Goal: Task Accomplishment & Management: Manage account settings

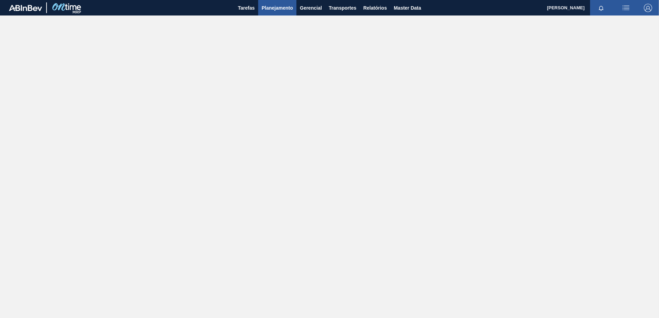
click at [279, 13] on button "Planejamento" at bounding box center [277, 7] width 38 height 15
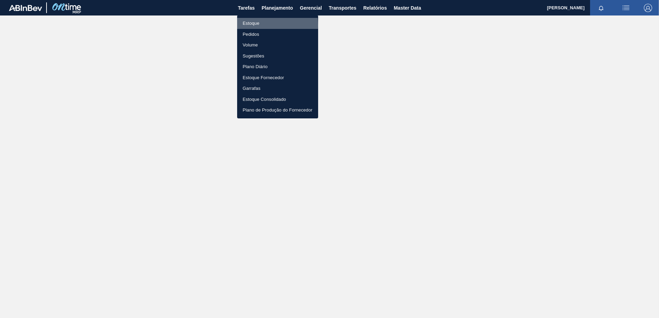
click at [258, 25] on li "Estoque" at bounding box center [277, 23] width 81 height 11
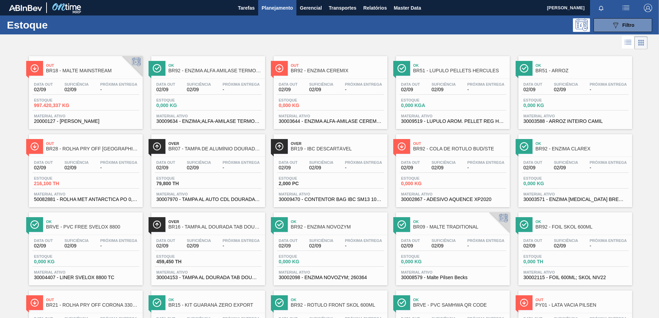
click at [356, 80] on div "Data out 02/09 Suficiência 02/09 Próxima Entrega - Estoque 0,000 KG Material at…" at bounding box center [330, 102] width 114 height 47
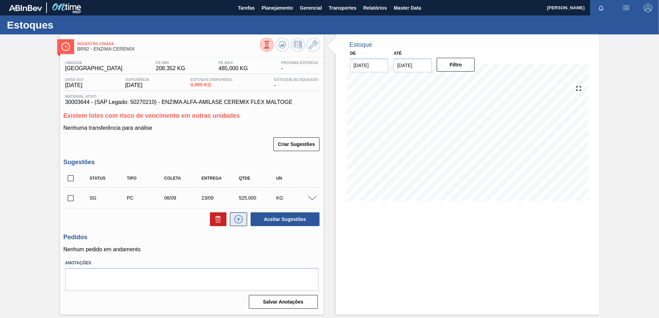
click at [237, 220] on icon at bounding box center [238, 219] width 11 height 8
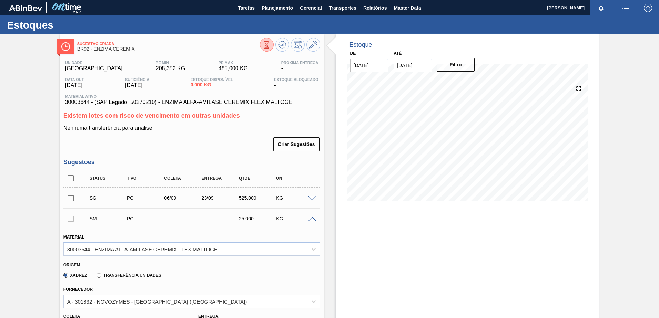
click at [310, 220] on span at bounding box center [312, 219] width 8 height 5
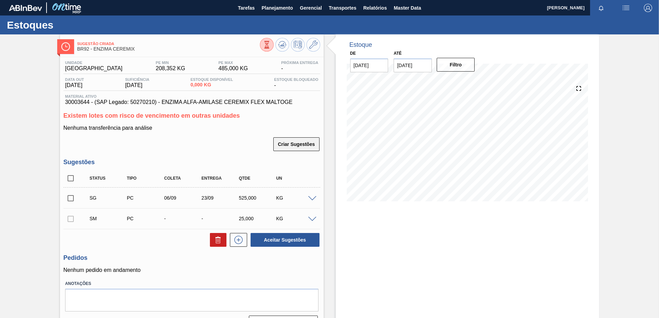
click at [282, 143] on button "Criar Sugestões" at bounding box center [296, 144] width 46 height 14
click at [282, 142] on button "Criar Sugestões" at bounding box center [296, 144] width 46 height 14
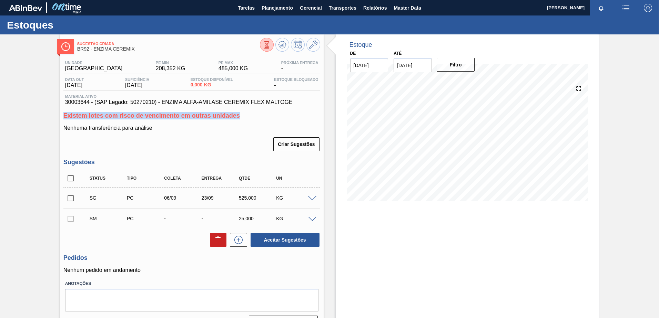
drag, startPoint x: 252, startPoint y: 118, endPoint x: 50, endPoint y: 116, distance: 201.8
click at [50, 116] on div "Sugestão Criada BR92 - ENZIMA CEREMIX Unidade Belém PE MIN 208,352 KG PE MAX 48…" at bounding box center [329, 184] width 659 height 301
click at [288, 144] on button "Criar Sugestões" at bounding box center [296, 144] width 46 height 14
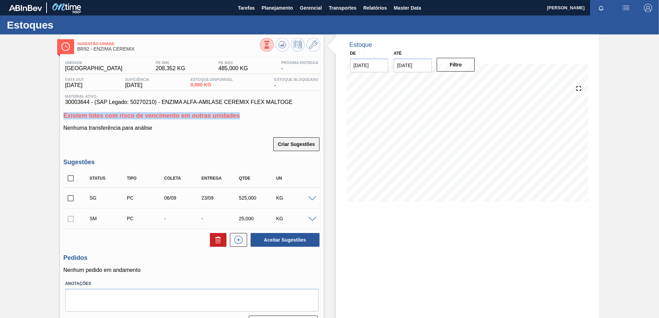
click at [288, 143] on button "Criar Sugestões" at bounding box center [296, 144] width 46 height 14
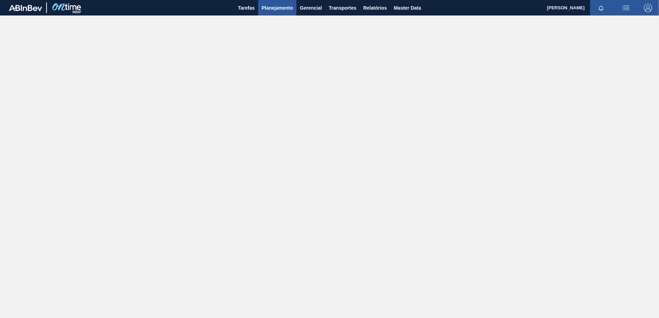
click at [273, 12] on button "Planejamento" at bounding box center [277, 7] width 38 height 15
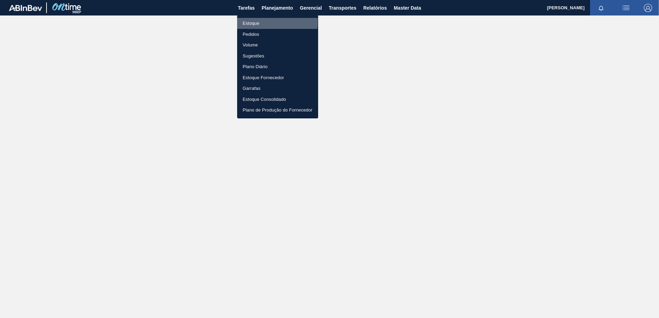
click at [256, 21] on li "Estoque" at bounding box center [277, 23] width 81 height 11
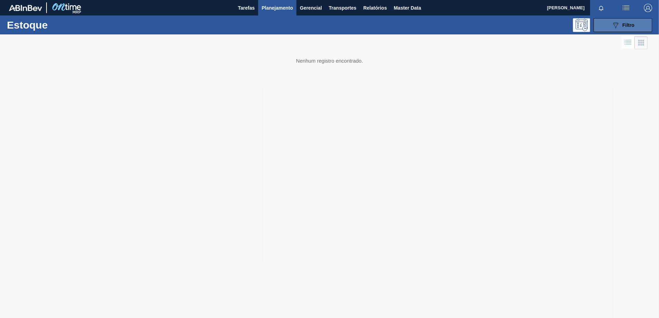
click at [629, 29] on button "089F7B8B-B2A5-4AFE-B5C0-19BA573D28AC Filtro" at bounding box center [622, 25] width 59 height 14
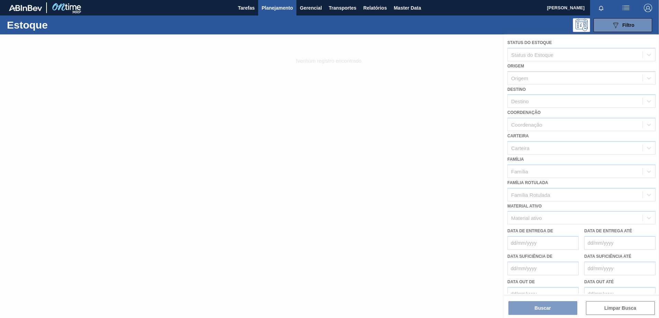
click at [433, 67] on div at bounding box center [329, 176] width 659 height 284
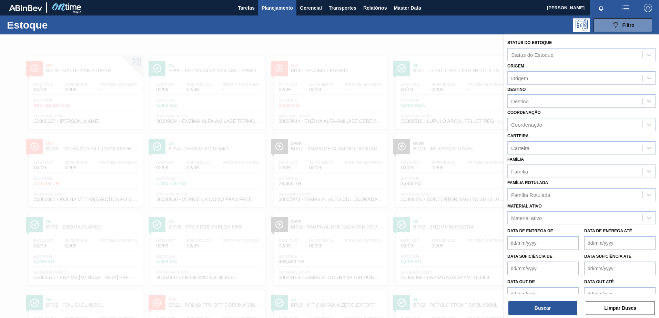
click at [391, 50] on div at bounding box center [329, 193] width 659 height 318
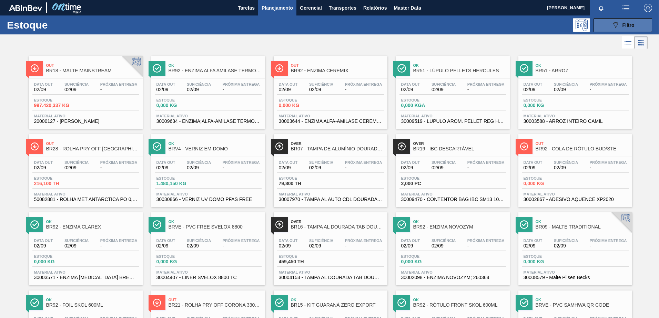
click at [621, 20] on button "089F7B8B-B2A5-4AFE-B5C0-19BA573D28AC Filtro" at bounding box center [622, 25] width 59 height 14
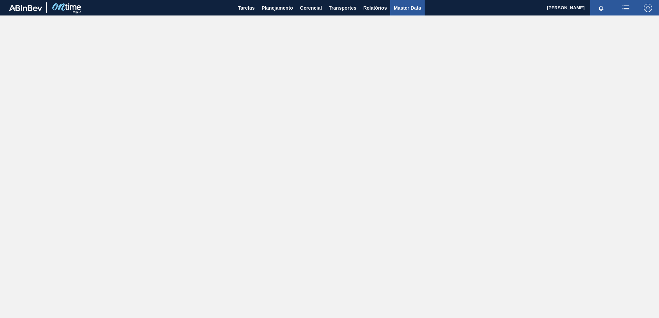
click at [414, 8] on span "Master Data" at bounding box center [406, 8] width 27 height 8
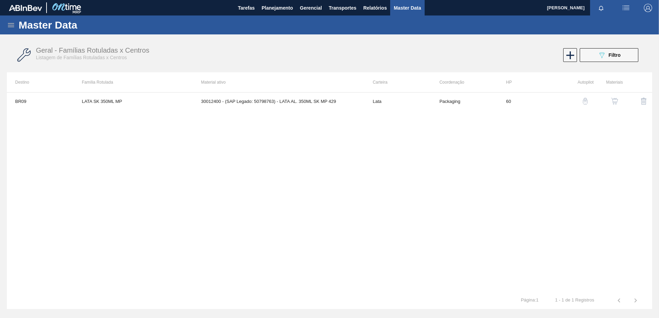
click at [11, 24] on icon at bounding box center [11, 25] width 8 height 8
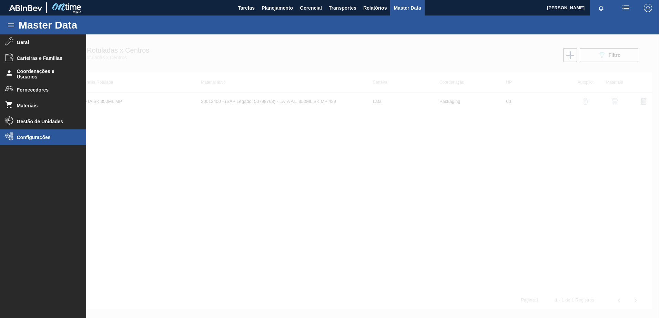
click at [25, 139] on span "Configurações" at bounding box center [45, 138] width 57 height 6
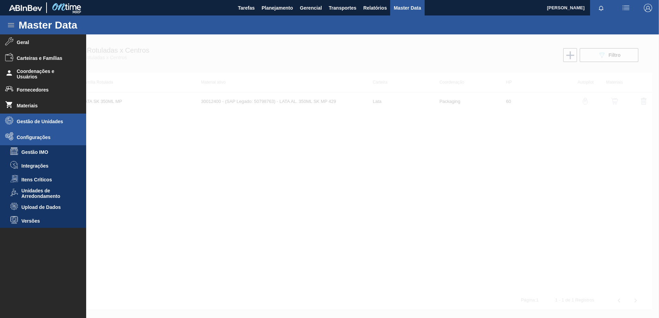
click at [56, 116] on li "Gestão de Unidades" at bounding box center [43, 122] width 86 height 16
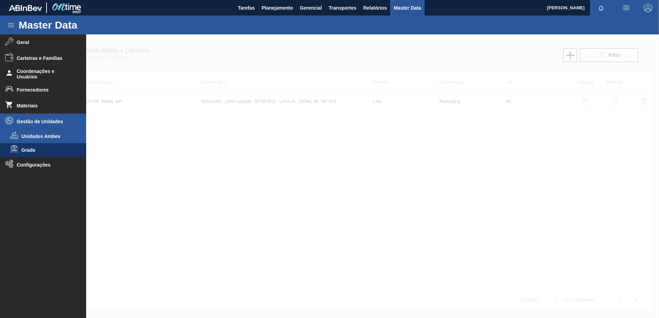
click at [50, 139] on li "Unidades Ambev" at bounding box center [43, 136] width 86 height 14
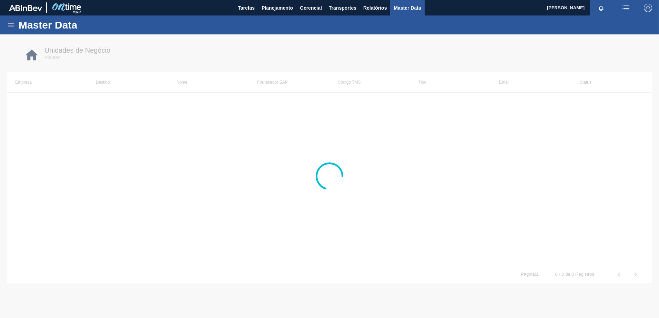
click at [11, 26] on icon at bounding box center [11, 25] width 8 height 8
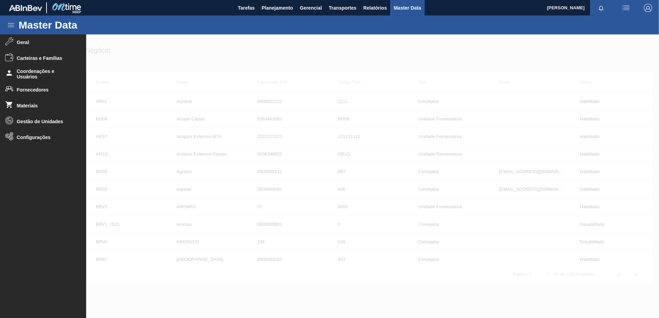
click at [165, 59] on div at bounding box center [329, 176] width 659 height 284
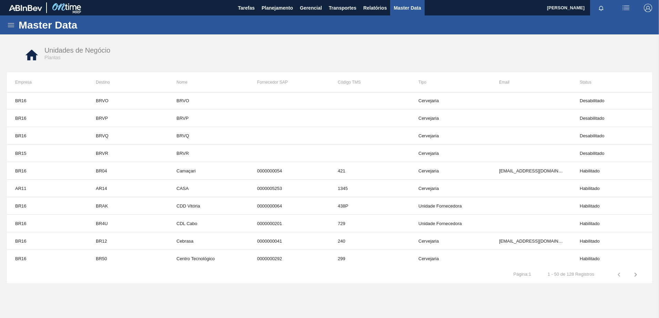
scroll to position [704, 0]
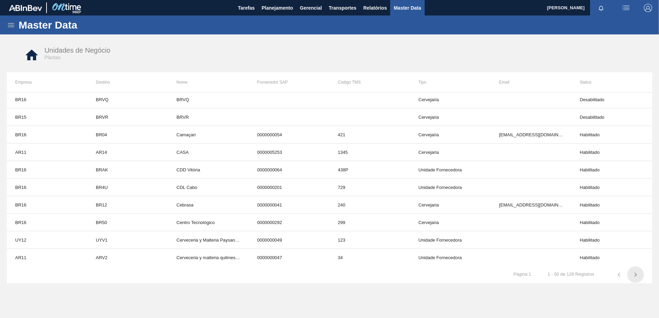
click at [638, 274] on icon "button" at bounding box center [635, 275] width 8 height 8
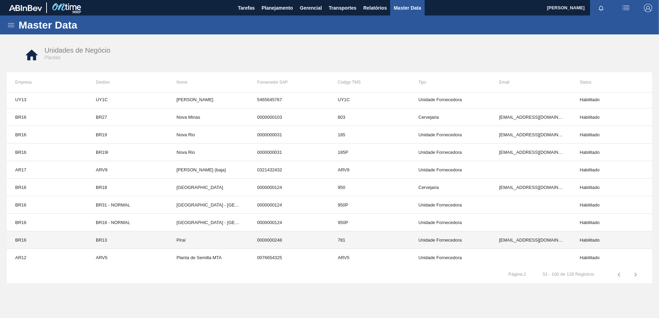
click at [433, 241] on td "Unidade Fornecedora" at bounding box center [450, 240] width 81 height 18
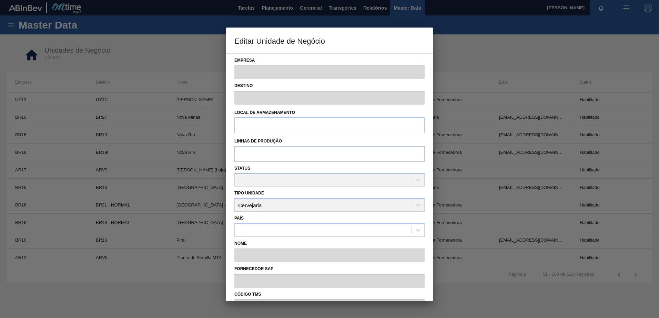
type input "BR16"
type input "BR13"
type input "Piraí"
type input "0000000248"
type input "781"
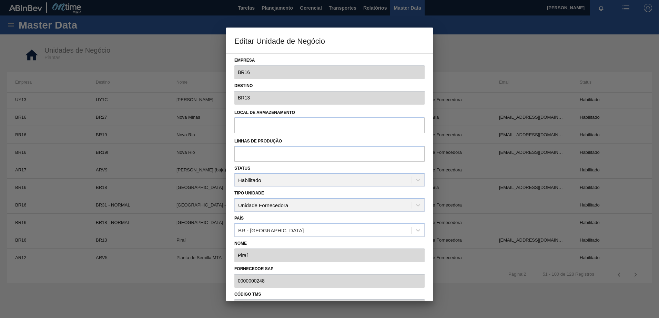
scroll to position [0, 0]
click at [488, 68] on div at bounding box center [329, 159] width 659 height 318
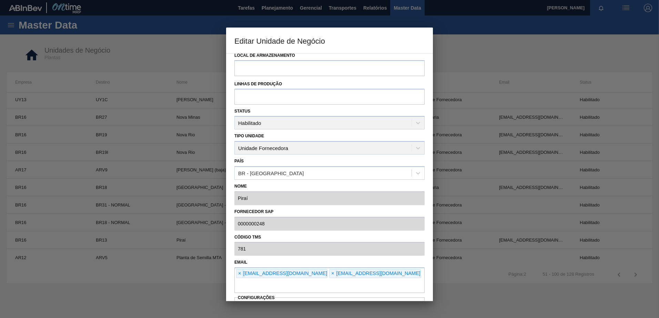
scroll to position [98, 0]
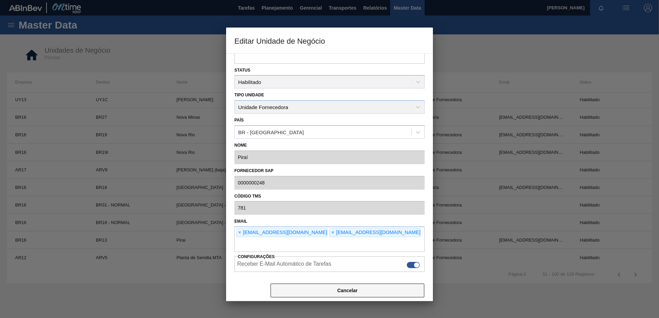
click at [362, 291] on button "Cancelar" at bounding box center [347, 291] width 154 height 14
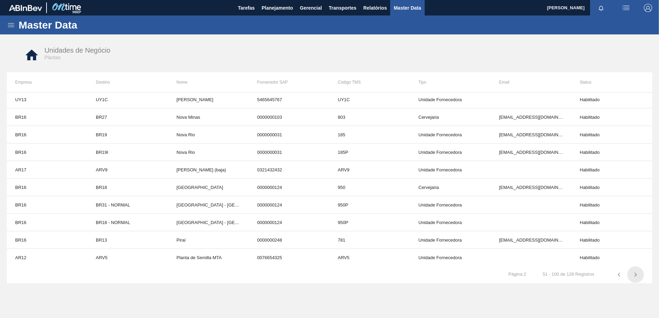
click at [636, 274] on icon "button" at bounding box center [635, 275] width 8 height 8
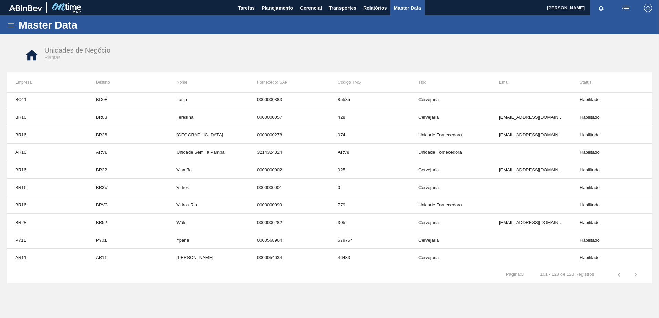
scroll to position [318, 0]
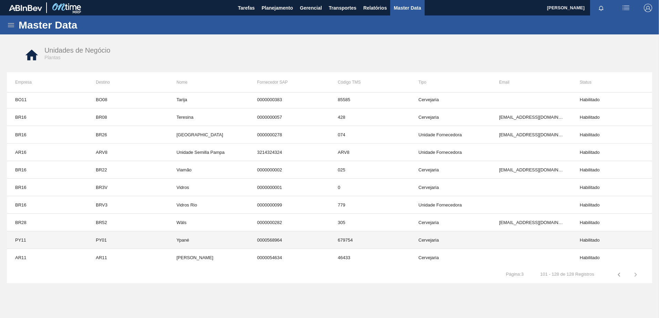
click at [431, 235] on td "Cervejaria" at bounding box center [450, 240] width 81 height 18
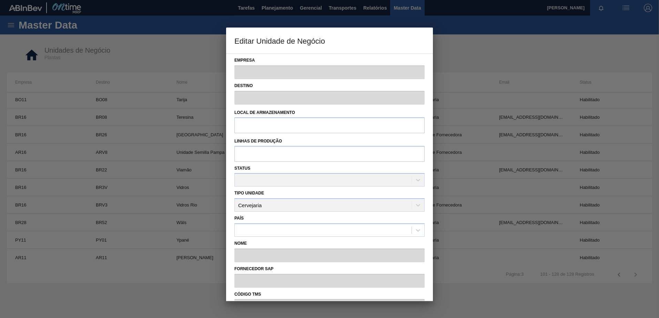
click at [406, 208] on div "Tipo Unidade Cervejaria" at bounding box center [329, 199] width 190 height 23
type input "PY11"
type input "PY01"
type input "Ypané"
type input "0000568964"
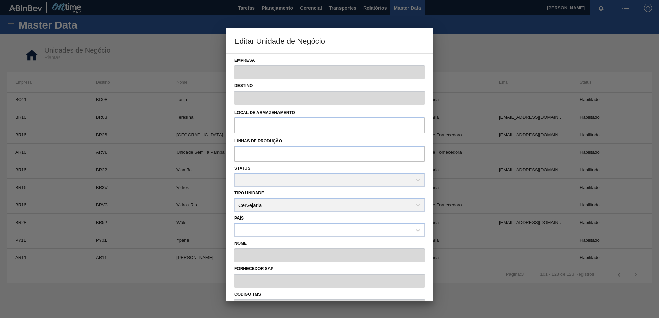
type input "679754"
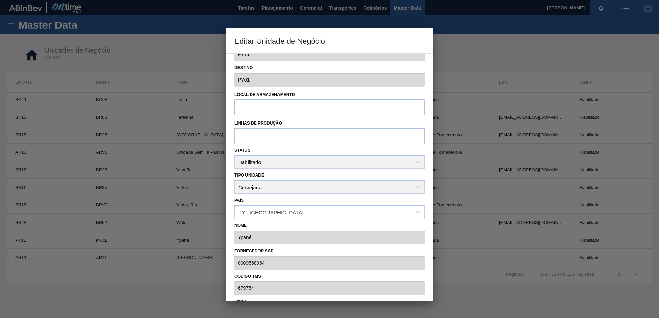
scroll to position [18, 0]
drag, startPoint x: 261, startPoint y: 176, endPoint x: 230, endPoint y: 177, distance: 31.3
click at [230, 177] on div "Empresa PY11 Destino PY01 Local de Armazenamento Linhas de Produção Status Habi…" at bounding box center [329, 177] width 207 height 248
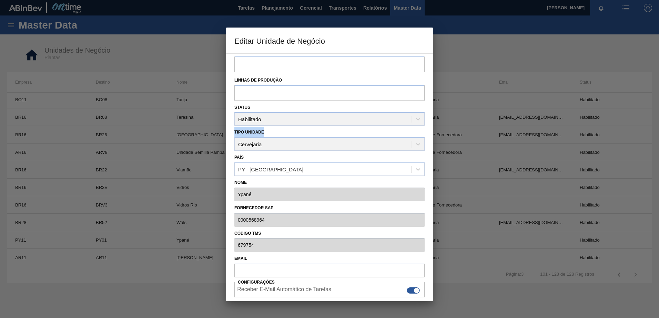
scroll to position [86, 0]
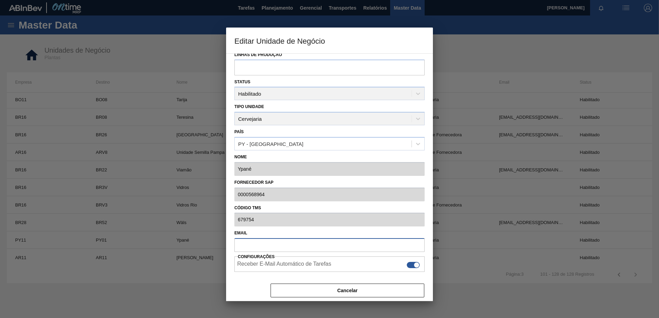
click at [258, 246] on input "text" at bounding box center [329, 244] width 190 height 13
click at [226, 244] on div at bounding box center [329, 159] width 659 height 318
click at [482, 58] on div at bounding box center [329, 159] width 659 height 318
click at [474, 63] on div at bounding box center [329, 159] width 659 height 318
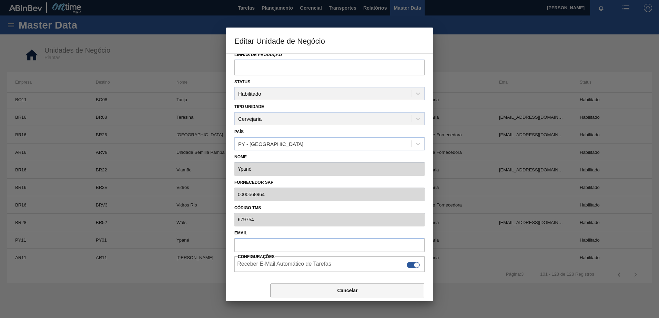
click at [362, 290] on button "Cancelar" at bounding box center [347, 291] width 154 height 14
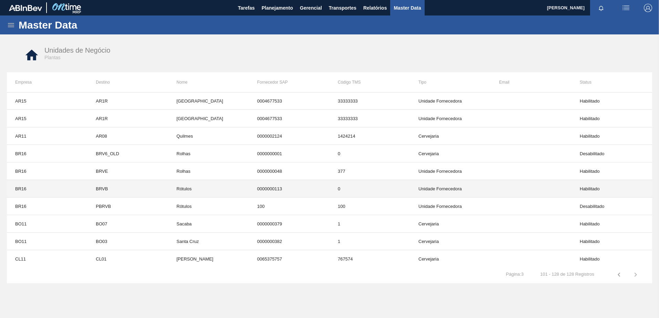
scroll to position [8, 0]
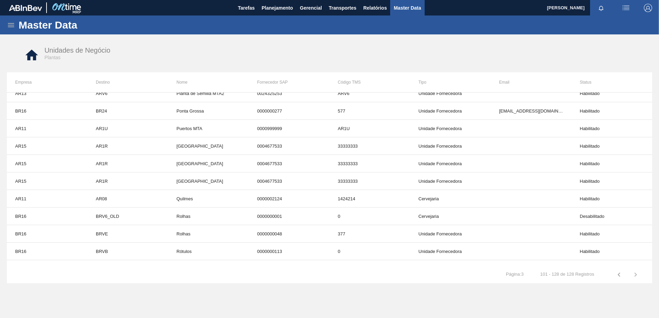
click at [10, 21] on icon at bounding box center [11, 25] width 8 height 8
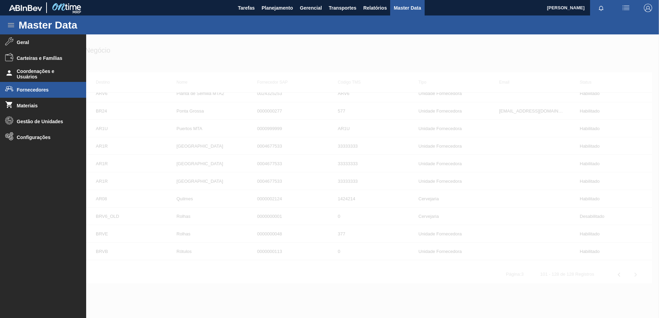
click at [39, 93] on li "Fornecedores" at bounding box center [43, 90] width 86 height 16
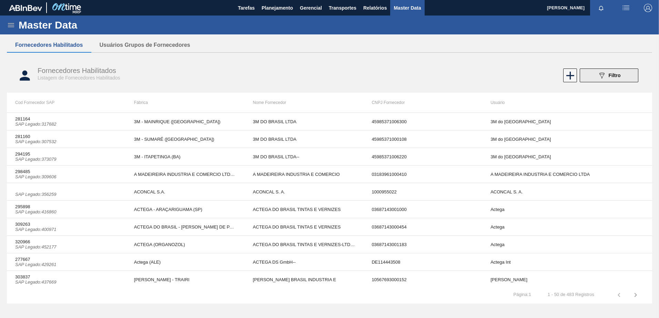
click at [612, 77] on span "Filtro" at bounding box center [614, 76] width 12 height 6
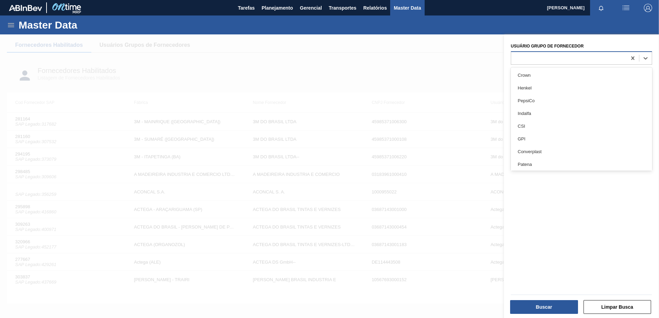
click at [584, 63] on div at bounding box center [568, 58] width 115 height 10
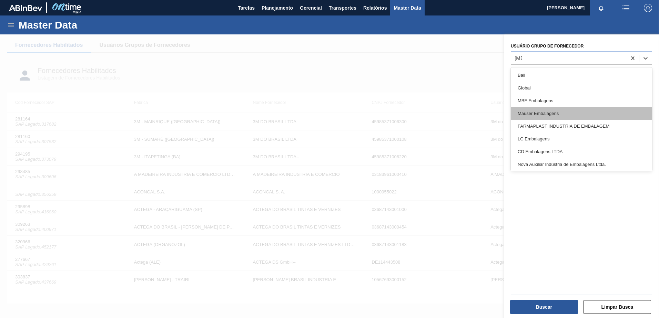
type Fornecedor "ball"
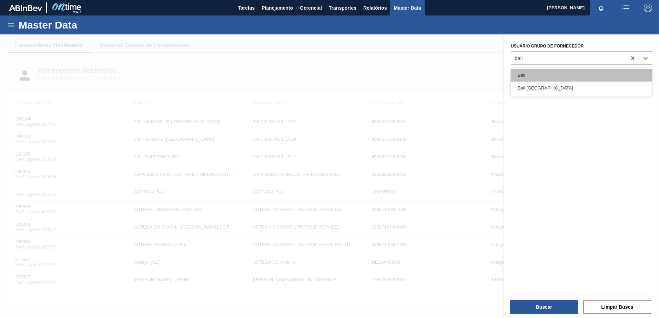
click at [527, 77] on div "Ball" at bounding box center [580, 75] width 141 height 13
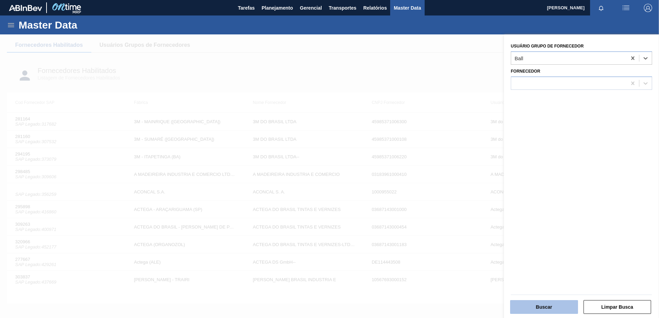
click at [533, 308] on button "Buscar" at bounding box center [544, 307] width 68 height 14
